Goal: Task Accomplishment & Management: Use online tool/utility

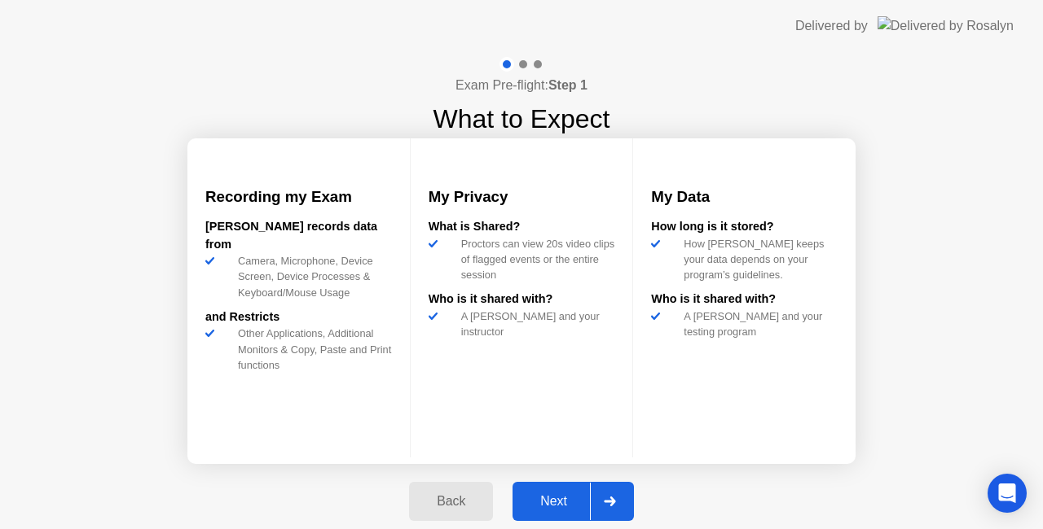
click at [556, 499] on div "Next" at bounding box center [553, 501] width 72 height 15
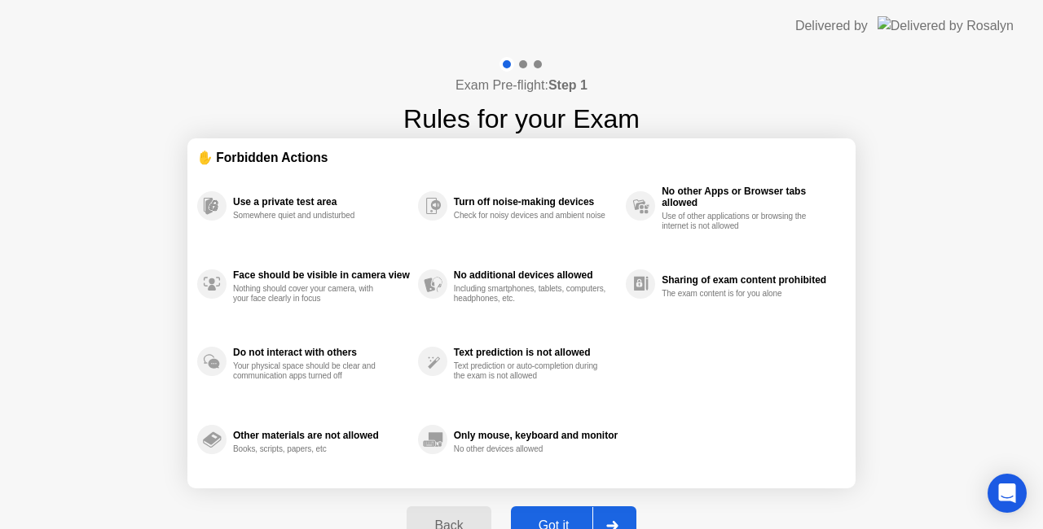
click at [511, 219] on div "Check for noisy devices and ambient noise" at bounding box center [531, 216] width 154 height 10
click at [507, 213] on div "Check for noisy devices and ambient noise" at bounding box center [531, 216] width 154 height 10
click at [554, 519] on div "Got it" at bounding box center [554, 526] width 77 height 15
select select "Available cameras"
select select "Available speakers"
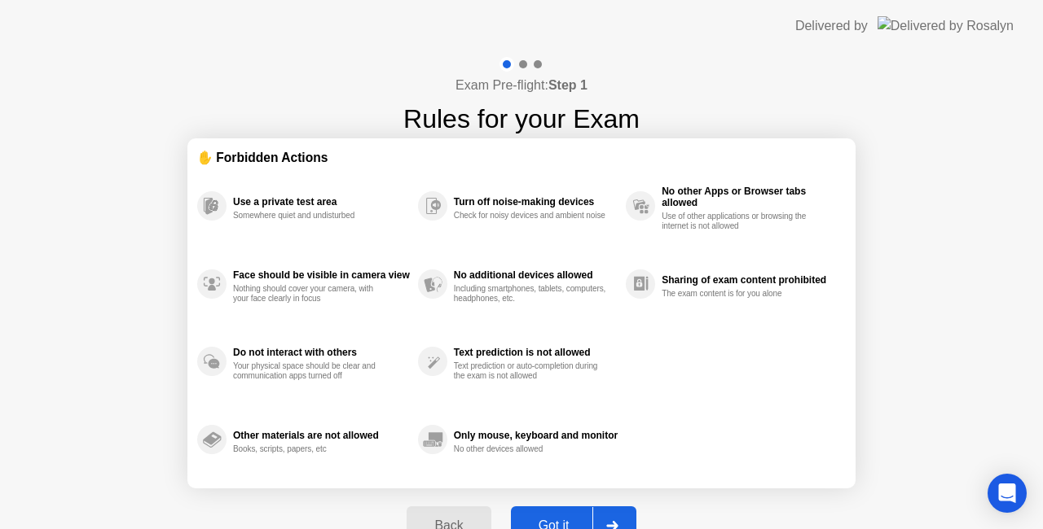
select select "Available microphones"
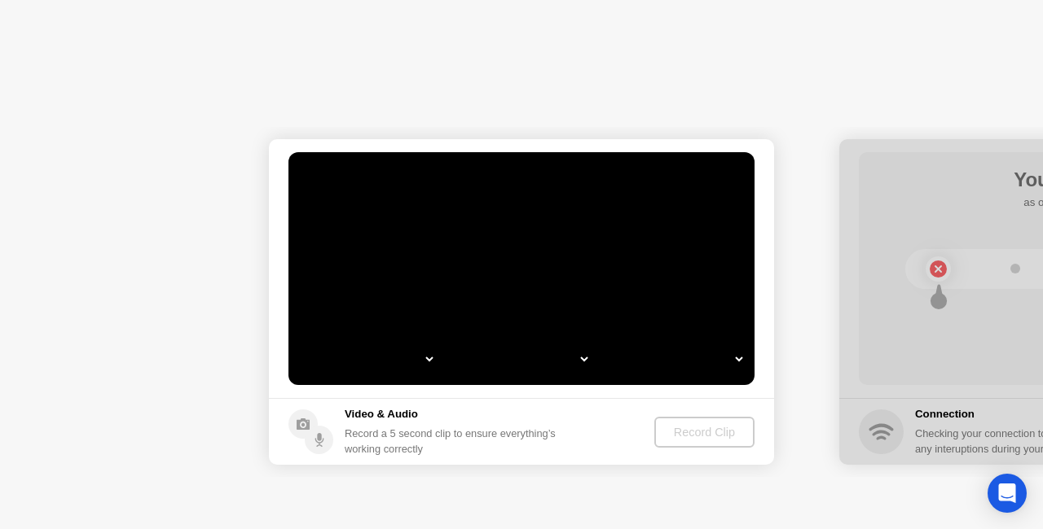
select select "*"
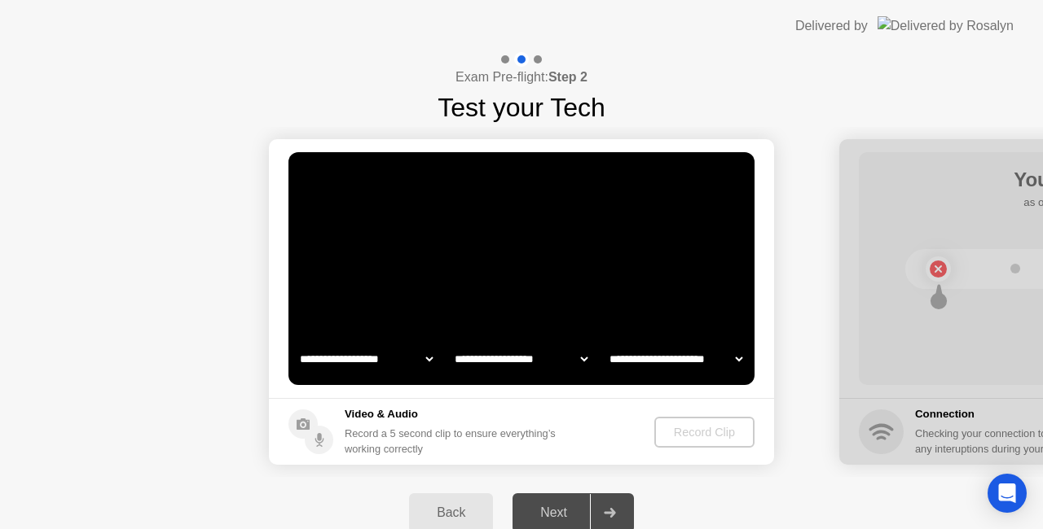
select select "**********"
select select "*******"
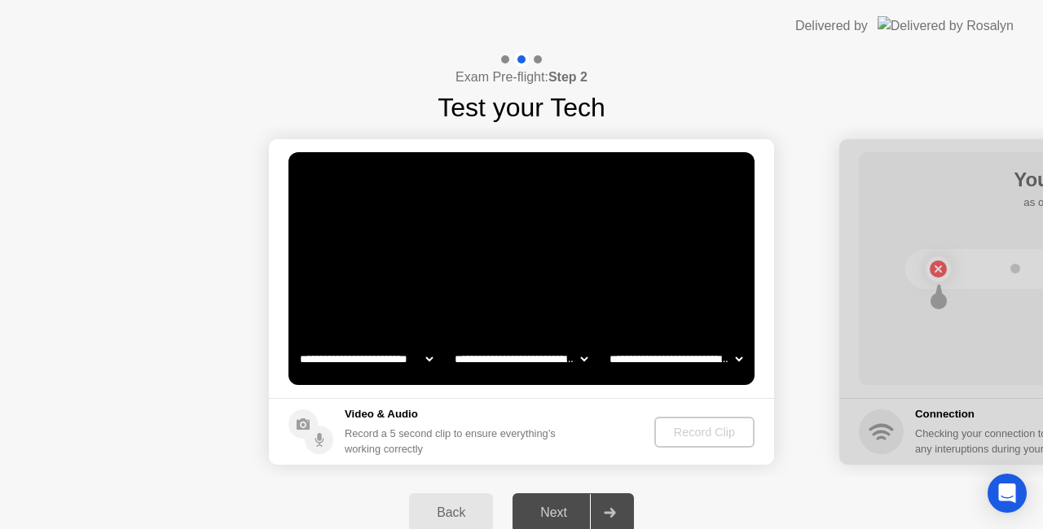
click at [802, 489] on div "Back Next" at bounding box center [521, 513] width 1043 height 72
click at [614, 513] on icon at bounding box center [609, 513] width 11 height 10
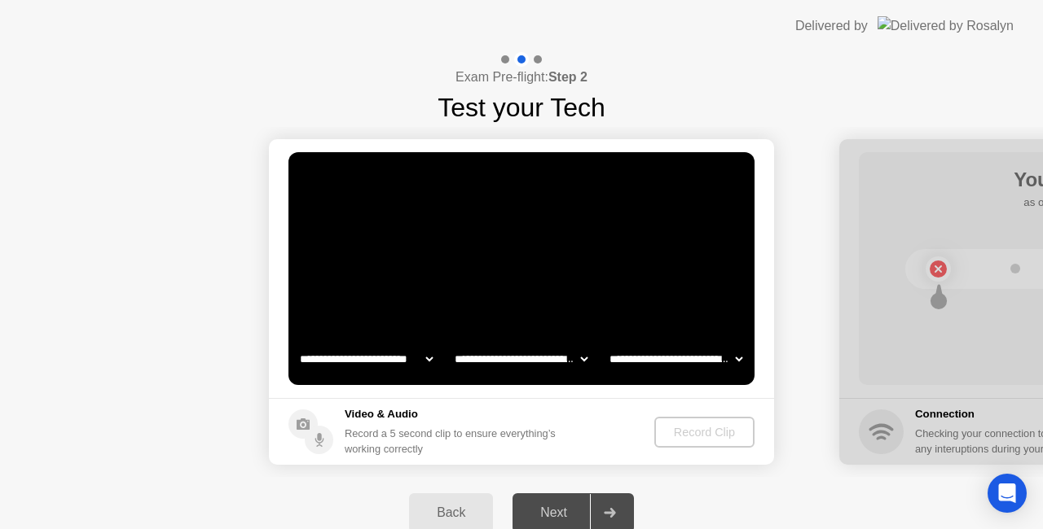
click at [783, 492] on div "Back Next" at bounding box center [521, 513] width 1043 height 72
click at [613, 512] on icon at bounding box center [609, 513] width 11 height 10
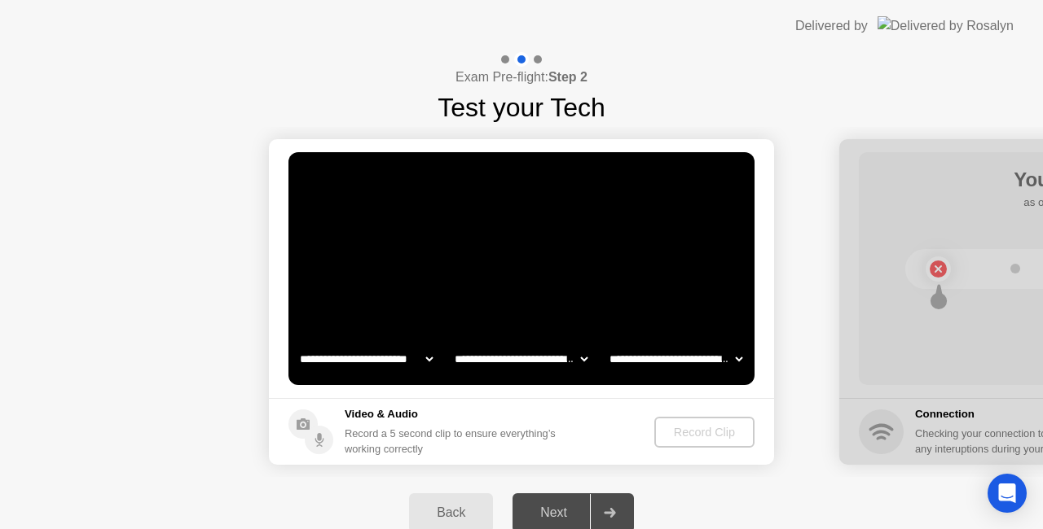
click at [613, 512] on icon at bounding box center [609, 513] width 11 height 10
click at [834, 83] on div "Exam Pre-flight: Step 2 Test your Tech" at bounding box center [521, 89] width 1043 height 75
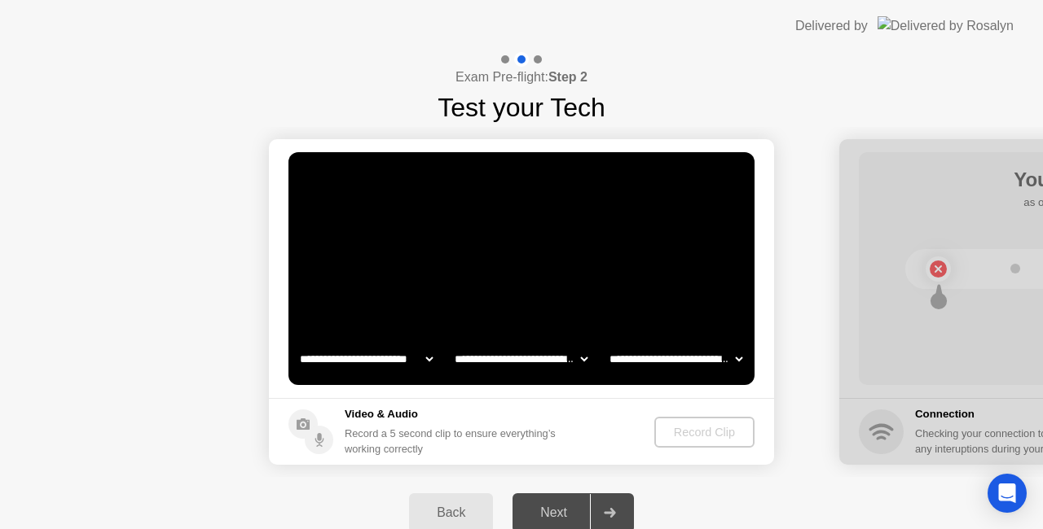
click at [785, 106] on div "Exam Pre-flight: Step 2 Test your Tech" at bounding box center [521, 89] width 1043 height 75
click at [619, 518] on div at bounding box center [609, 512] width 39 height 37
click at [619, 516] on div at bounding box center [609, 512] width 39 height 37
drag, startPoint x: 619, startPoint y: 516, endPoint x: 618, endPoint y: 505, distance: 11.4
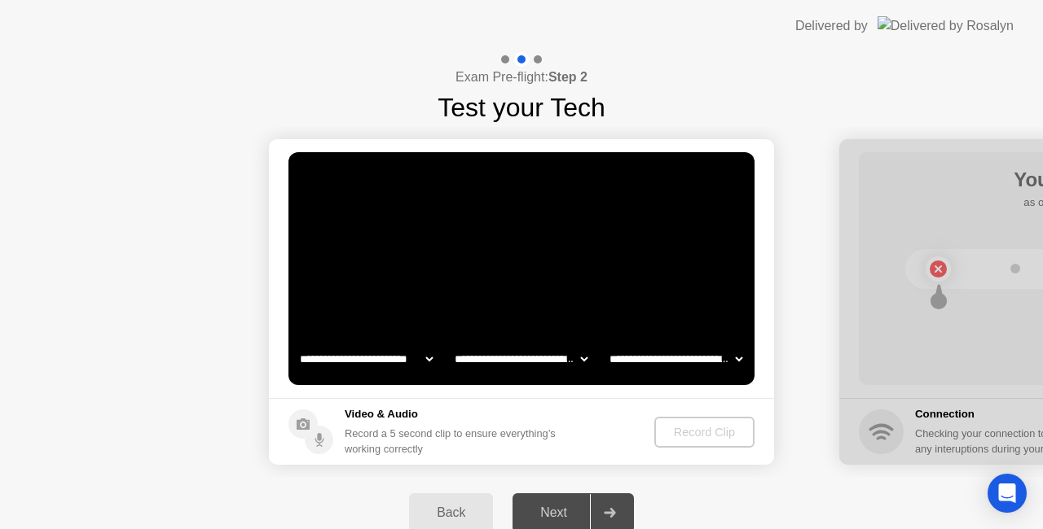
click at [618, 515] on div at bounding box center [609, 512] width 39 height 37
click at [823, 119] on div "Exam Pre-flight: Step 2 Test your Tech" at bounding box center [521, 89] width 1043 height 75
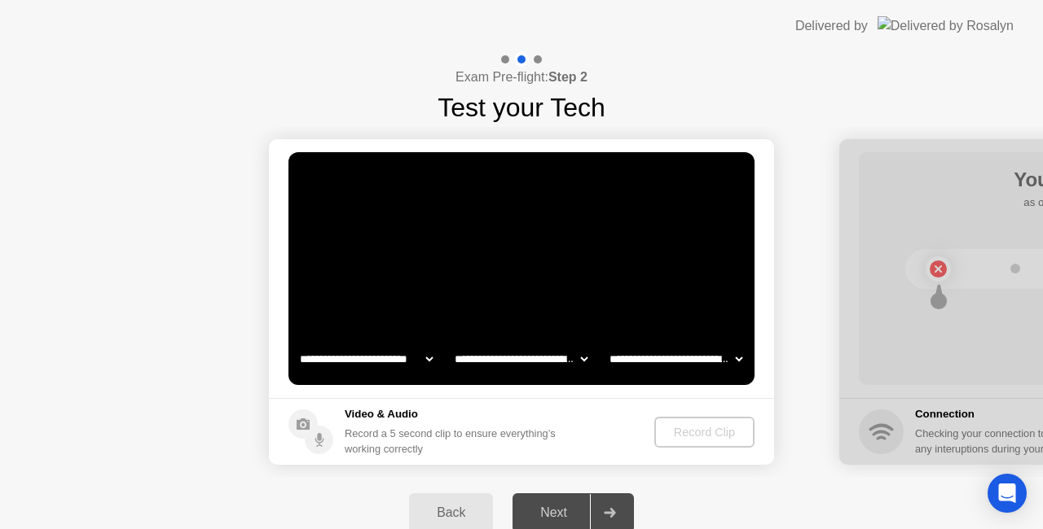
click at [903, 492] on div "Back Next" at bounding box center [521, 513] width 1043 height 72
drag, startPoint x: 824, startPoint y: 494, endPoint x: 793, endPoint y: 422, distance: 78.4
click at [821, 494] on div "Back Next" at bounding box center [521, 513] width 1043 height 72
click at [763, 81] on div "Exam Pre-flight: Step 2 Test your Tech" at bounding box center [521, 89] width 1043 height 75
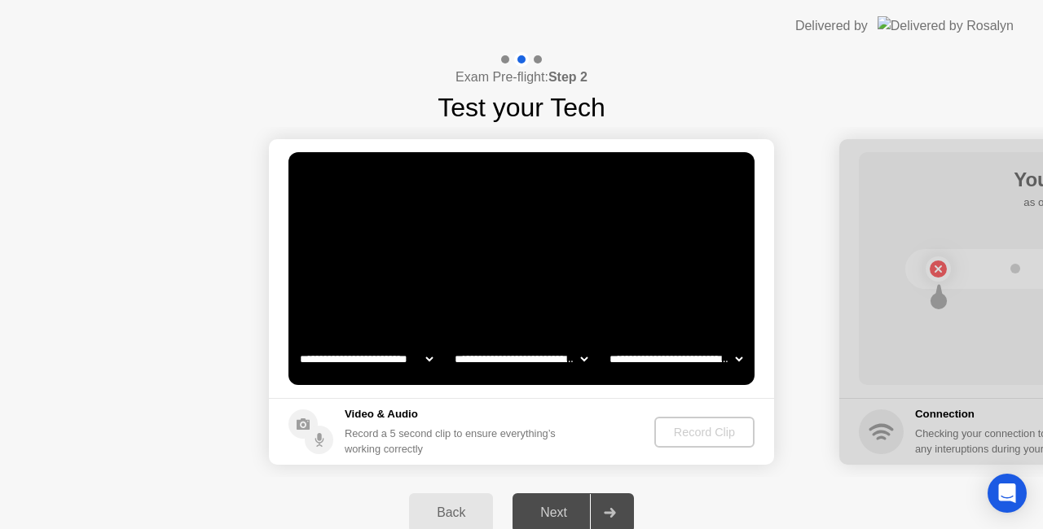
click at [764, 81] on div "Exam Pre-flight: Step 2 Test your Tech" at bounding box center [521, 89] width 1043 height 75
click at [891, 485] on div "Back Next" at bounding box center [521, 513] width 1043 height 72
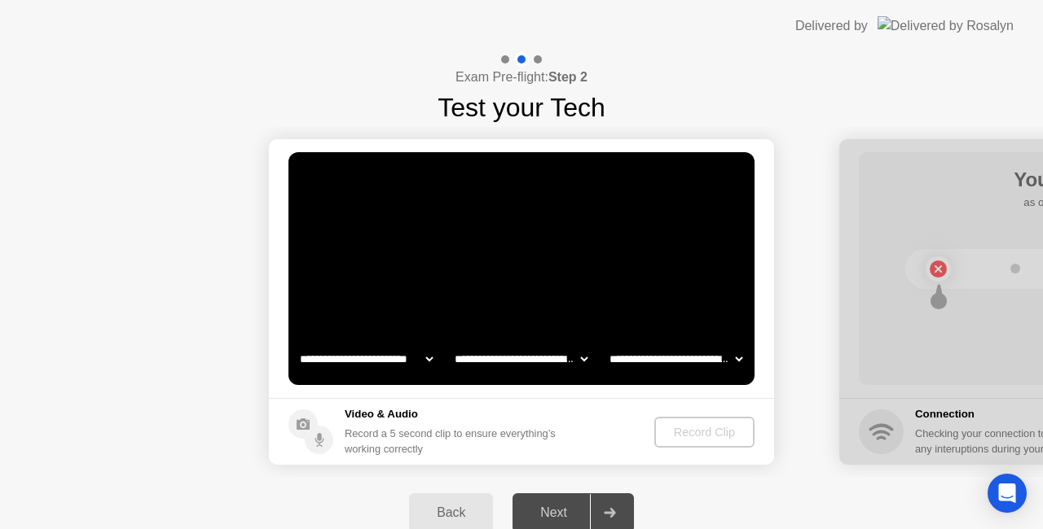
click at [777, 497] on div "Back Next" at bounding box center [521, 513] width 1043 height 72
click at [624, 512] on div at bounding box center [609, 512] width 39 height 37
click at [615, 512] on icon at bounding box center [610, 513] width 12 height 10
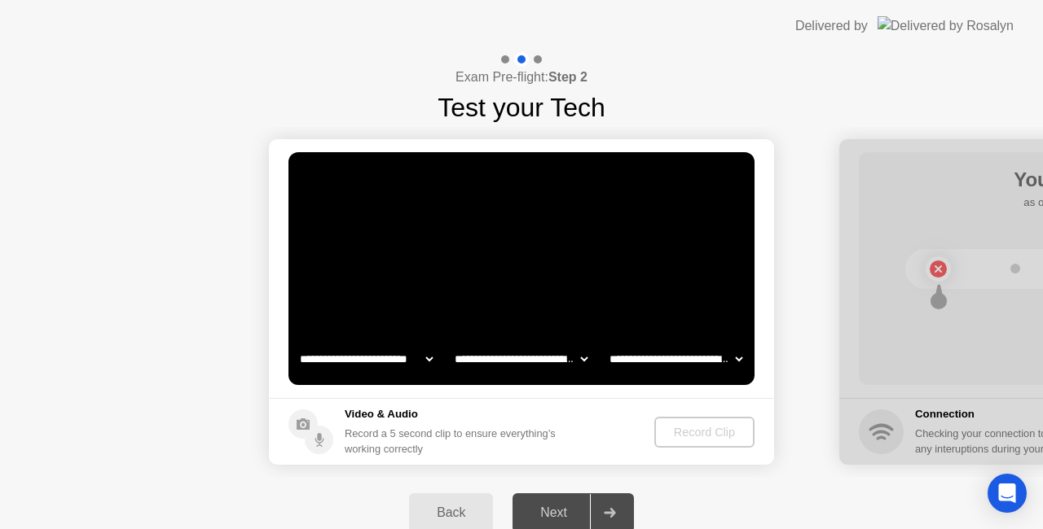
click at [615, 512] on icon at bounding box center [610, 513] width 12 height 10
click at [813, 486] on div "Back Next" at bounding box center [521, 513] width 1043 height 72
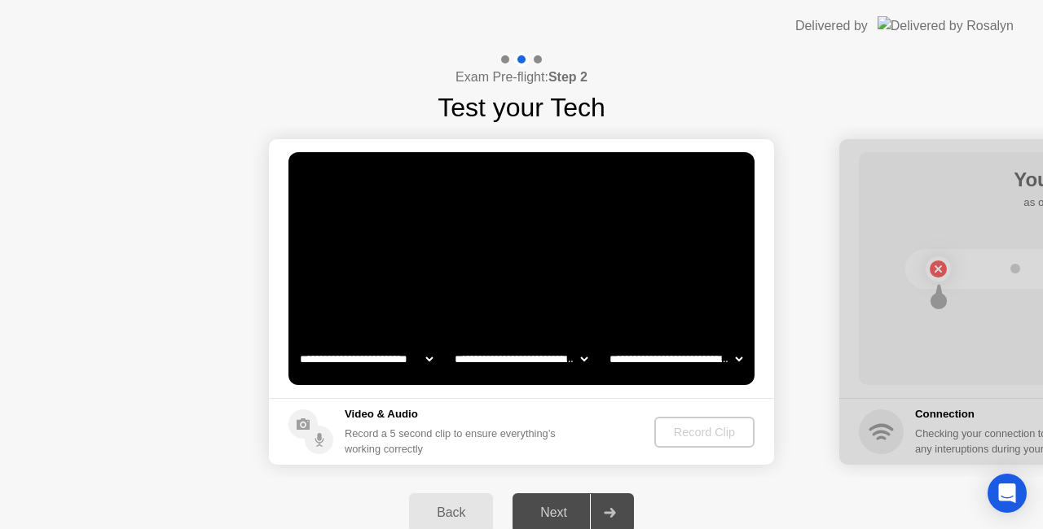
click at [813, 486] on div "Back Next" at bounding box center [521, 513] width 1043 height 72
drag, startPoint x: 813, startPoint y: 489, endPoint x: 910, endPoint y: 494, distance: 97.1
click at [910, 494] on div "Back Next" at bounding box center [521, 513] width 1043 height 72
drag, startPoint x: 980, startPoint y: 358, endPoint x: 419, endPoint y: 354, distance: 560.4
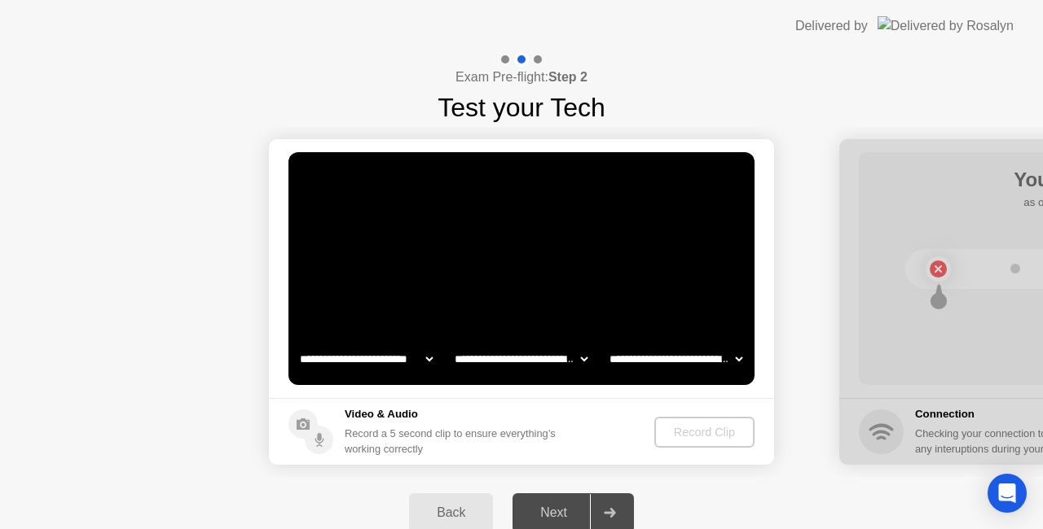
click at [603, 512] on div at bounding box center [609, 512] width 39 height 37
click at [608, 508] on icon at bounding box center [610, 513] width 12 height 10
click at [544, 507] on div "Next" at bounding box center [553, 513] width 72 height 15
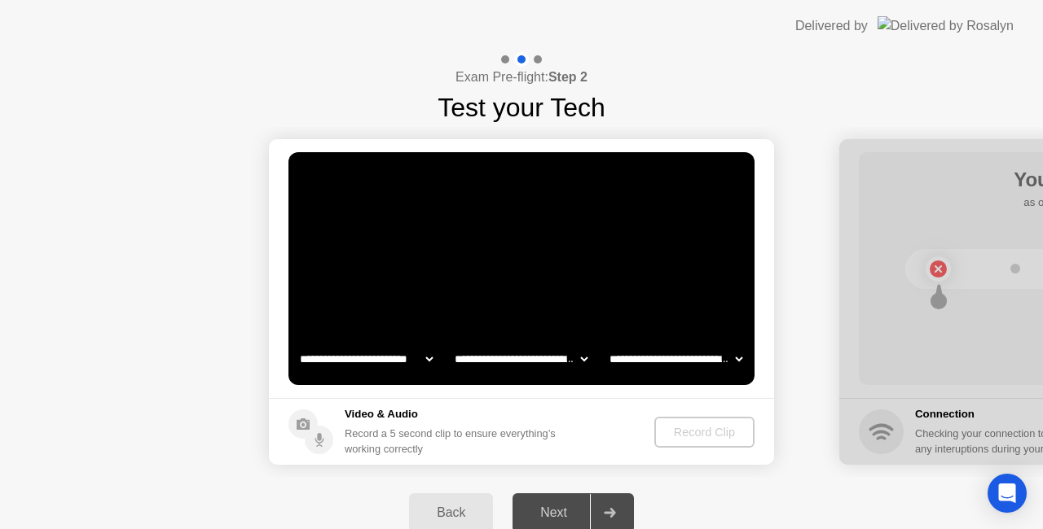
click at [463, 507] on div "Back" at bounding box center [451, 513] width 74 height 15
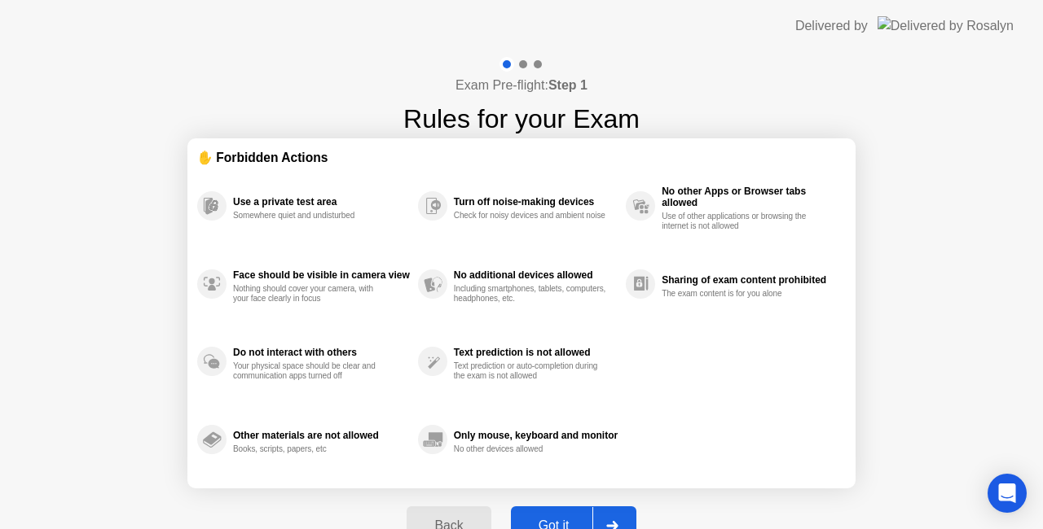
click at [915, 350] on div "Exam Pre-flight: Step 1 Rules for your Exam ✋ Forbidden Actions Use a private t…" at bounding box center [521, 310] width 1043 height 516
click at [913, 311] on div "Exam Pre-flight: Step 1 Rules for your Exam ✋ Forbidden Actions Use a private t…" at bounding box center [521, 310] width 1043 height 516
click at [618, 516] on div at bounding box center [611, 525] width 39 height 37
select select "**********"
select select "*******"
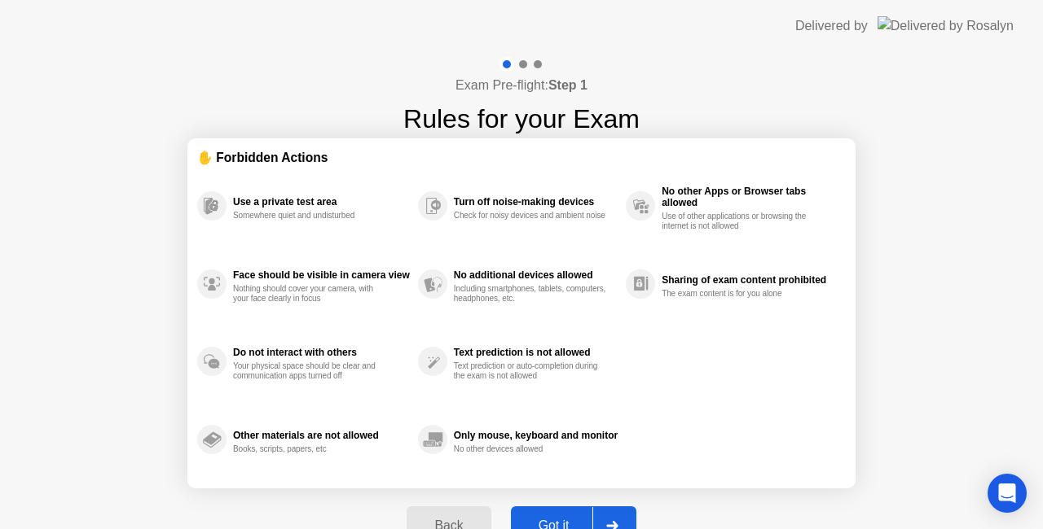
select select "*******"
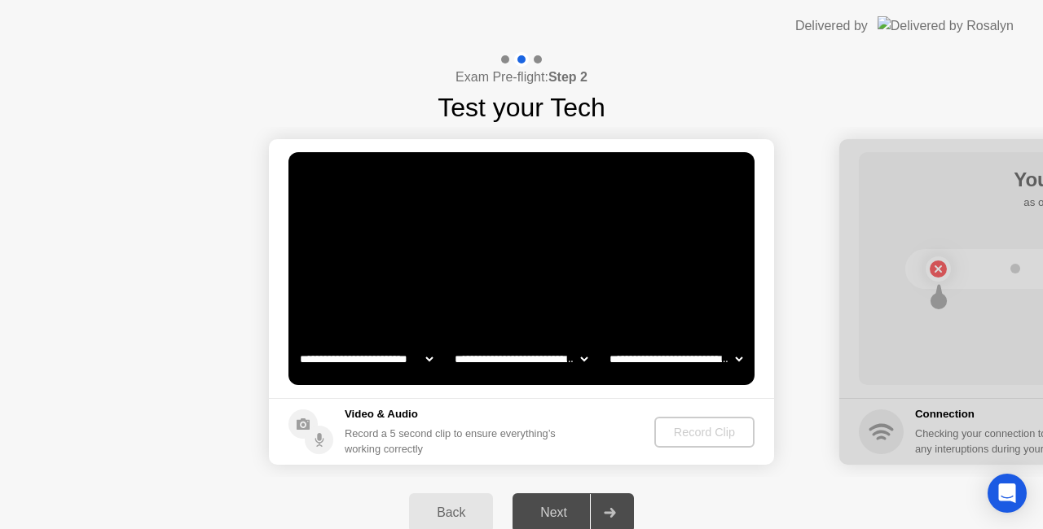
click at [616, 512] on icon at bounding box center [610, 513] width 12 height 10
click at [617, 514] on div at bounding box center [609, 512] width 39 height 37
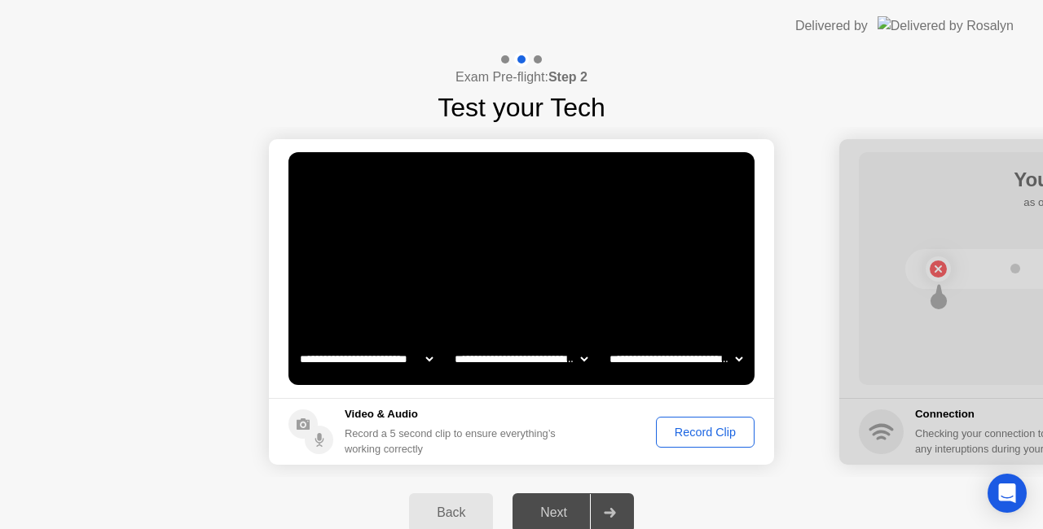
click at [615, 510] on icon at bounding box center [610, 513] width 12 height 10
click at [825, 484] on div "Back Next" at bounding box center [521, 513] width 1043 height 72
click at [852, 479] on div "Back Next" at bounding box center [521, 513] width 1043 height 72
click at [943, 495] on div "Back Next" at bounding box center [521, 513] width 1043 height 72
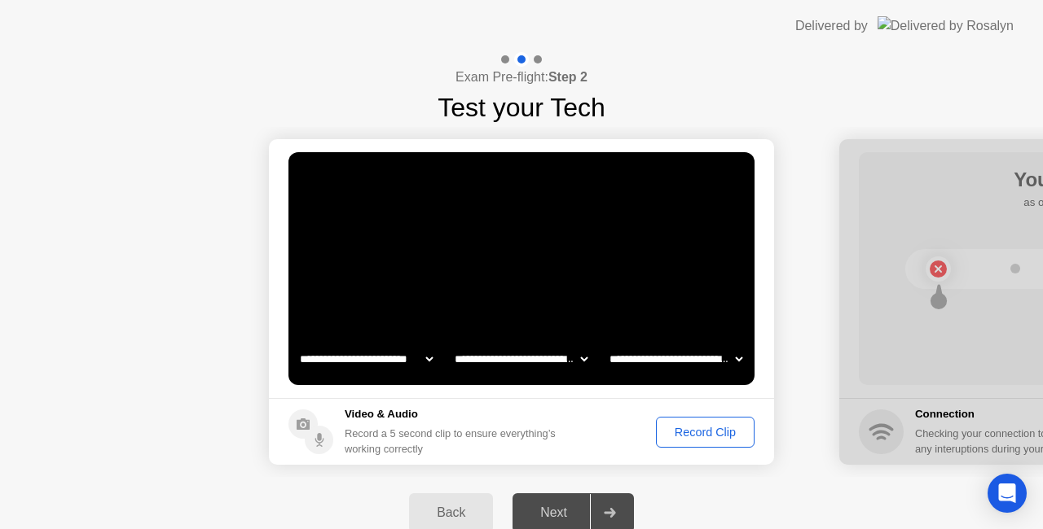
click at [943, 495] on div "Back Next" at bounding box center [521, 513] width 1043 height 72
click at [717, 422] on button "Record Clip" at bounding box center [705, 432] width 99 height 31
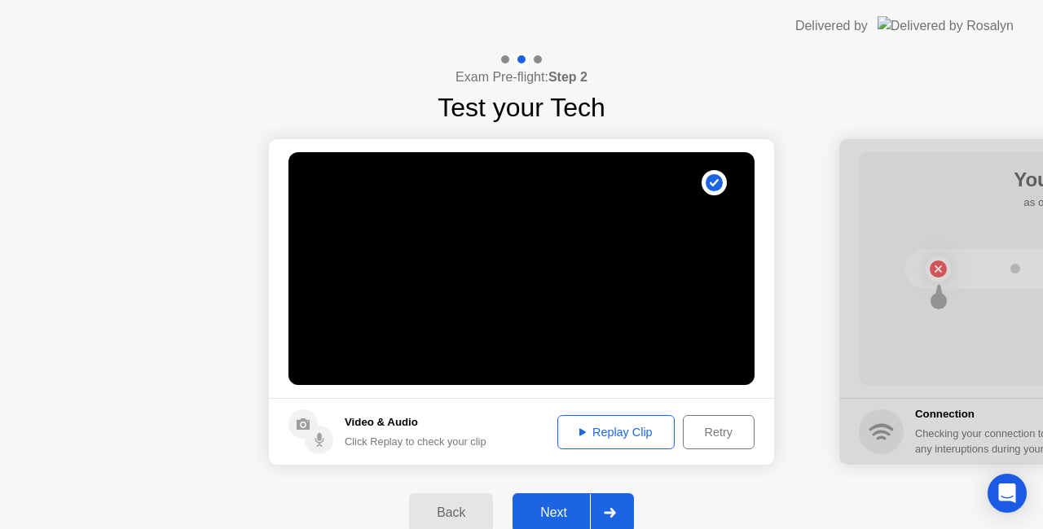
click at [617, 512] on div at bounding box center [609, 512] width 39 height 37
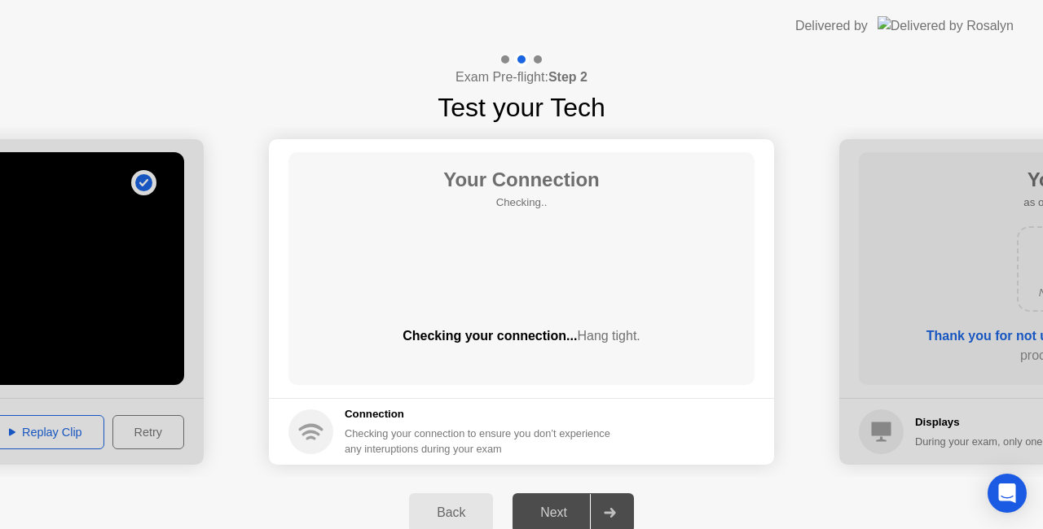
click at [764, 485] on div "Back Next" at bounding box center [521, 513] width 1043 height 72
click at [363, 417] on h5 "Connection" at bounding box center [482, 414] width 275 height 16
click at [622, 331] on span "Hang tight." at bounding box center [608, 336] width 63 height 14
click at [680, 336] on div "Checking your connection... Hang tight." at bounding box center [521, 337] width 466 height 20
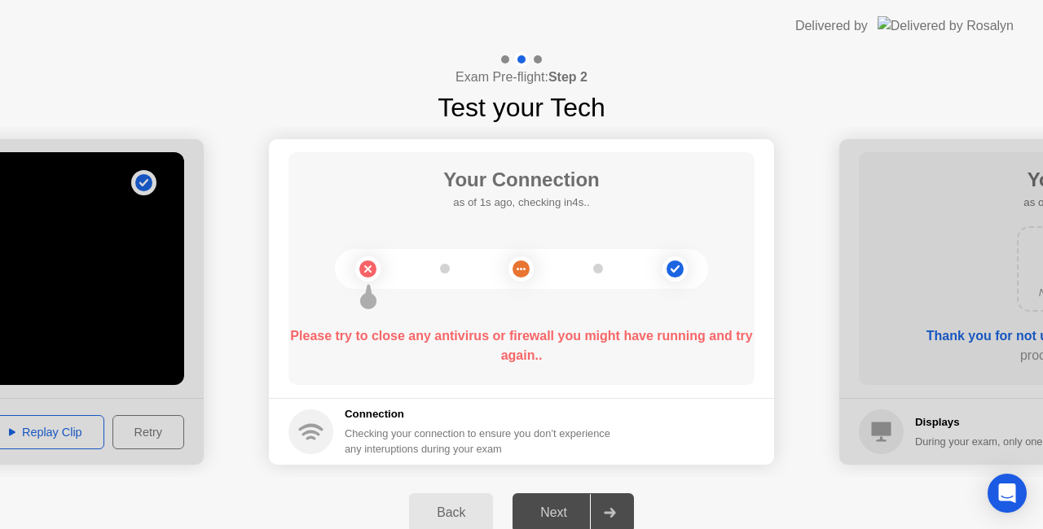
click at [652, 340] on b "Please try to close any antivirus or firewall you might have running and try ag…" at bounding box center [521, 345] width 462 height 33
click at [652, 334] on b "Please try to close any antivirus or firewall you might have running and try ag…" at bounding box center [521, 345] width 462 height 33
click at [481, 345] on div "Please try to close any antivirus or firewall you might have running and try ag…" at bounding box center [521, 346] width 466 height 39
click at [505, 342] on b "Please try to close any antivirus or firewall you might have running and try ag…" at bounding box center [521, 345] width 462 height 33
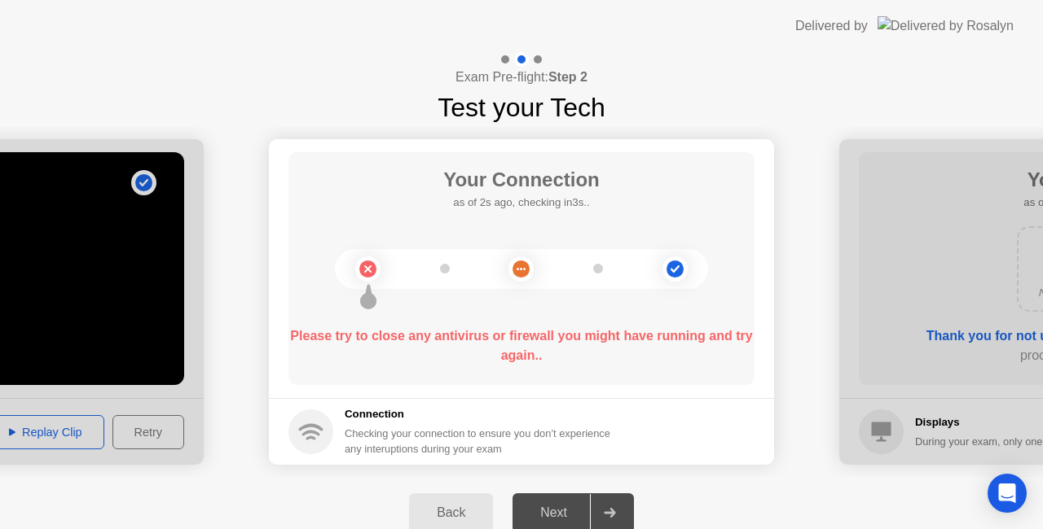
click at [507, 337] on b "Please try to close any antivirus or firewall you might have running and try ag…" at bounding box center [521, 345] width 462 height 33
click at [526, 269] on circle at bounding box center [520, 269] width 17 height 17
click at [386, 270] on icon at bounding box center [368, 269] width 66 height 66
click at [678, 266] on icon at bounding box center [674, 268] width 9 height 7
click at [617, 512] on div at bounding box center [609, 512] width 39 height 37
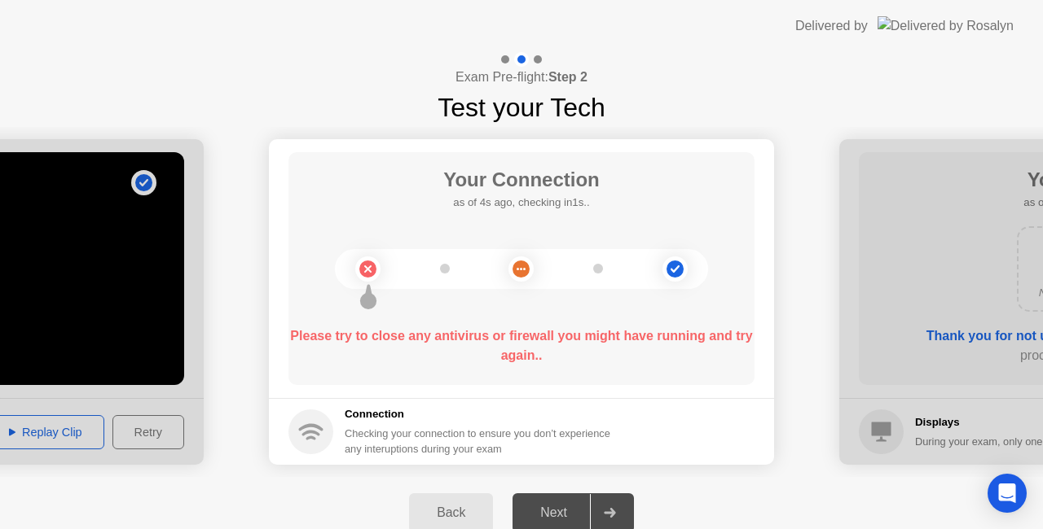
click at [617, 512] on div at bounding box center [609, 512] width 39 height 37
drag, startPoint x: 930, startPoint y: 358, endPoint x: 839, endPoint y: 374, distance: 92.5
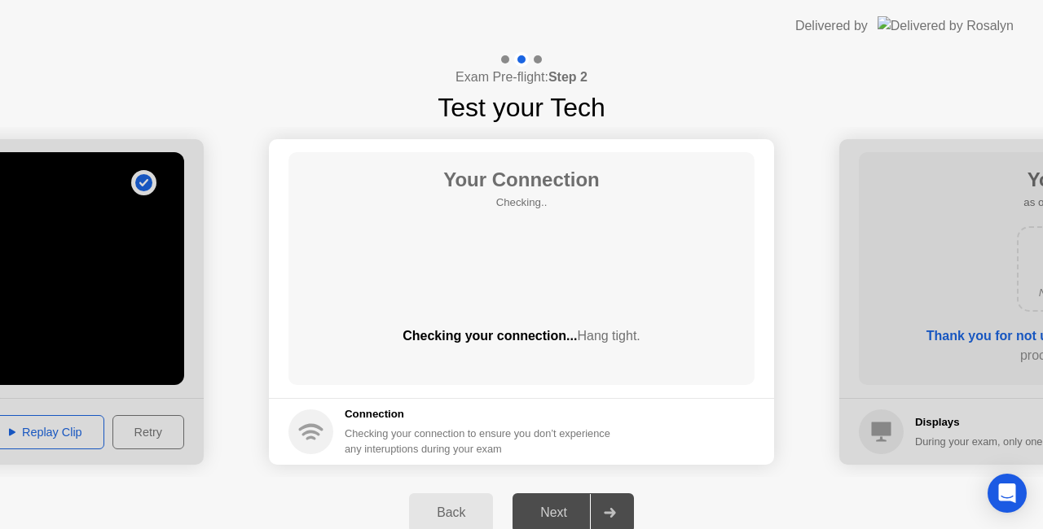
click at [461, 511] on div "Back" at bounding box center [451, 513] width 74 height 15
click at [457, 506] on div "Back" at bounding box center [451, 513] width 74 height 15
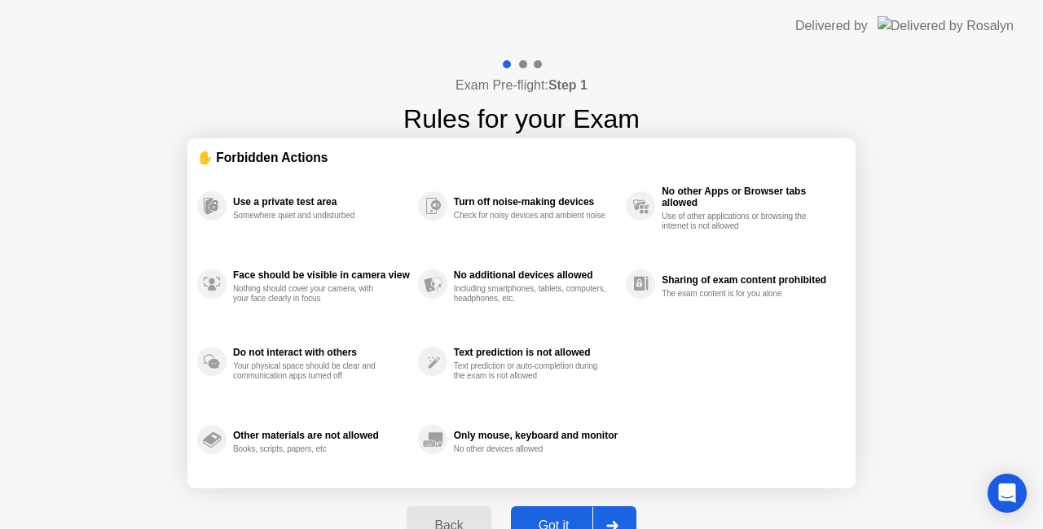
click at [564, 519] on div "Got it" at bounding box center [554, 526] width 77 height 15
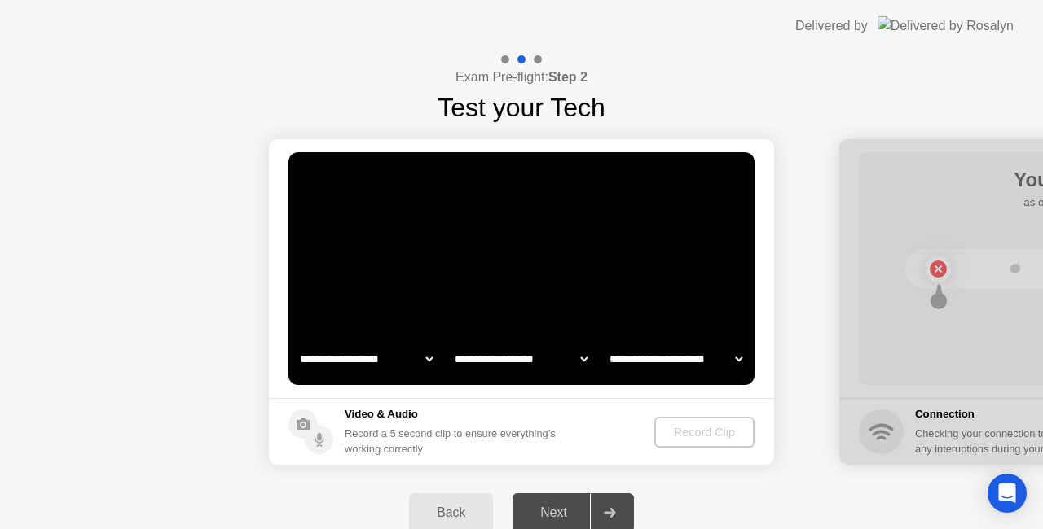
click at [699, 433] on div "Record Clip" at bounding box center [704, 432] width 87 height 13
select select "**********"
select select "*******"
click at [699, 434] on div "Record Clip" at bounding box center [704, 432] width 87 height 13
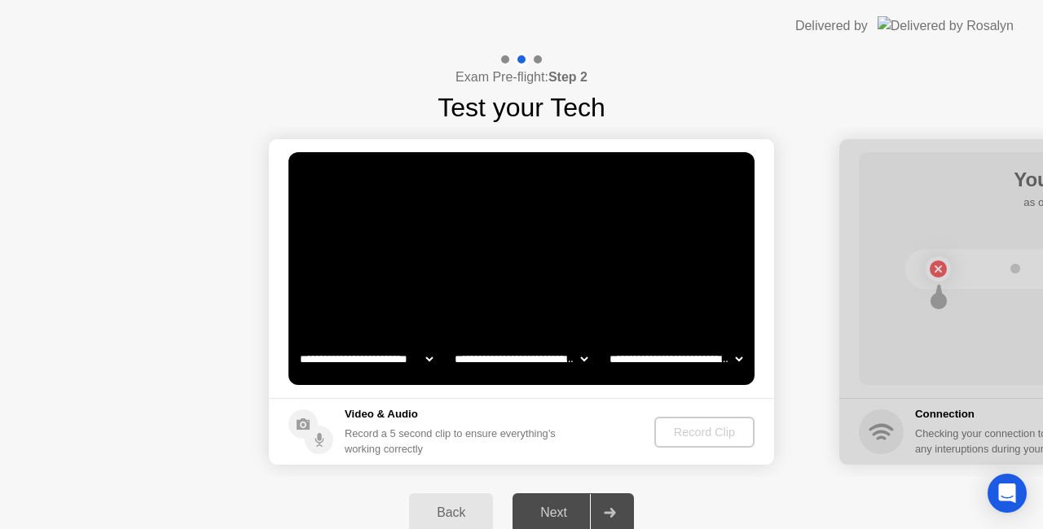
click at [555, 268] on video at bounding box center [521, 268] width 466 height 233
click at [555, 267] on video at bounding box center [521, 268] width 466 height 233
click at [702, 437] on div "Record Clip" at bounding box center [704, 432] width 87 height 13
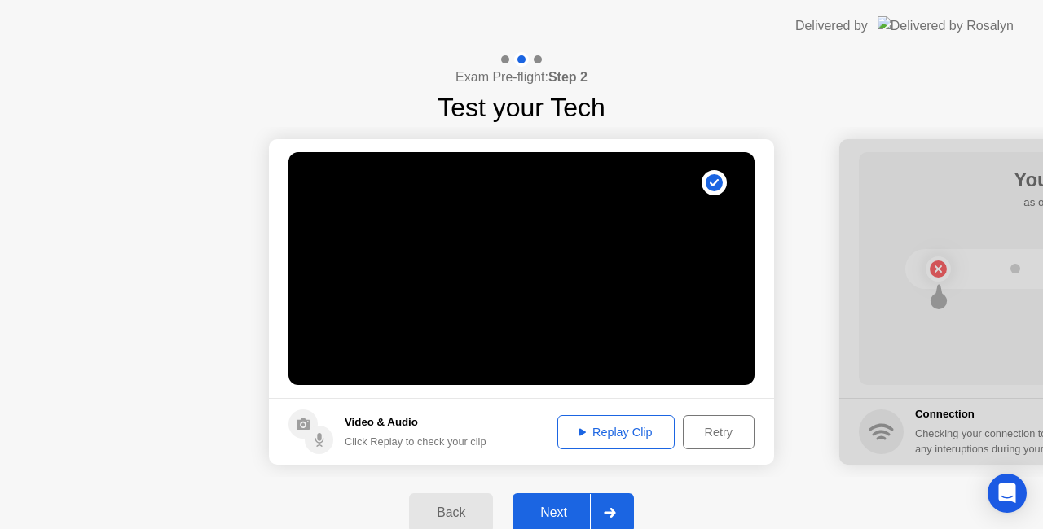
click at [623, 433] on div "Replay Clip" at bounding box center [616, 432] width 106 height 13
click at [579, 428] on icon at bounding box center [582, 432] width 7 height 8
click at [617, 512] on div at bounding box center [609, 512] width 39 height 37
